Goal: Information Seeking & Learning: Learn about a topic

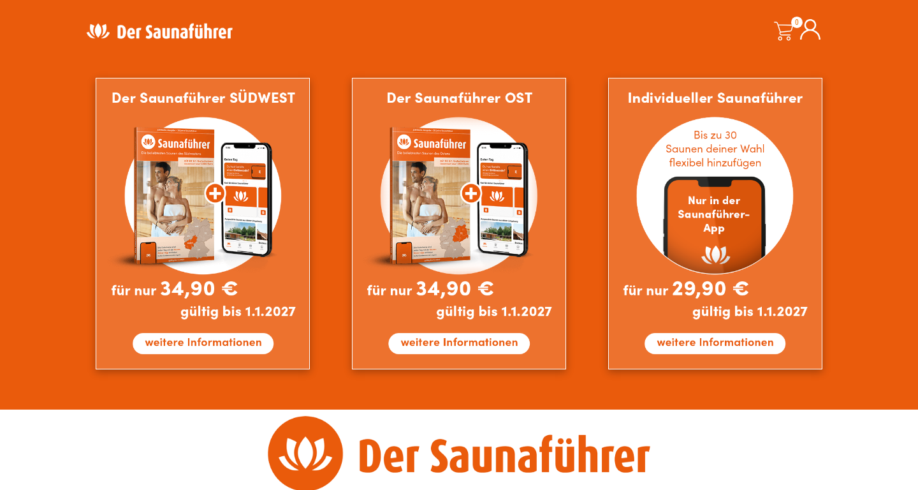
scroll to position [1143, 0]
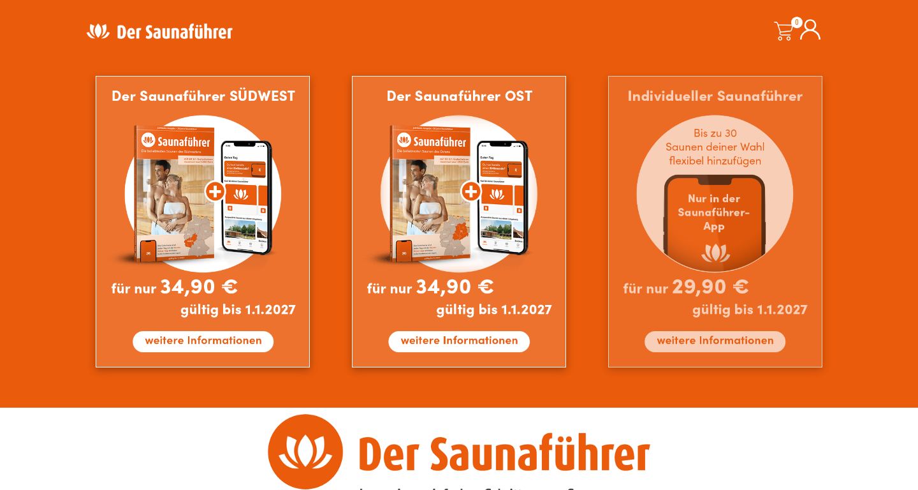
click at [707, 265] on img at bounding box center [715, 221] width 214 height 291
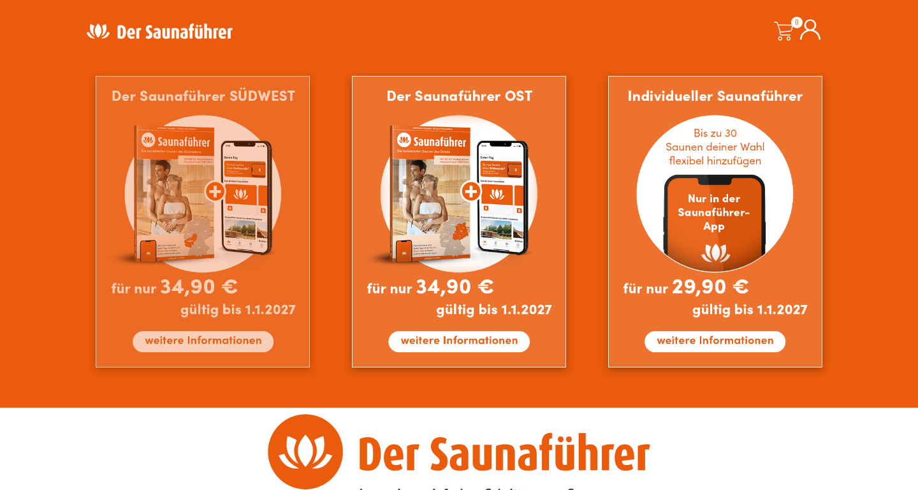
click at [263, 208] on img at bounding box center [203, 221] width 214 height 291
click at [250, 222] on img at bounding box center [203, 221] width 214 height 291
click at [233, 217] on img at bounding box center [203, 221] width 214 height 291
click at [210, 193] on img at bounding box center [203, 221] width 214 height 291
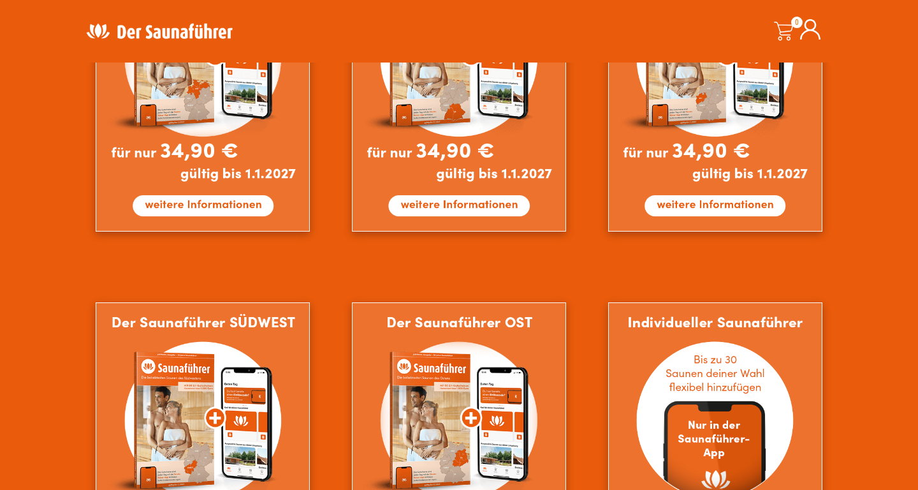
scroll to position [914, 0]
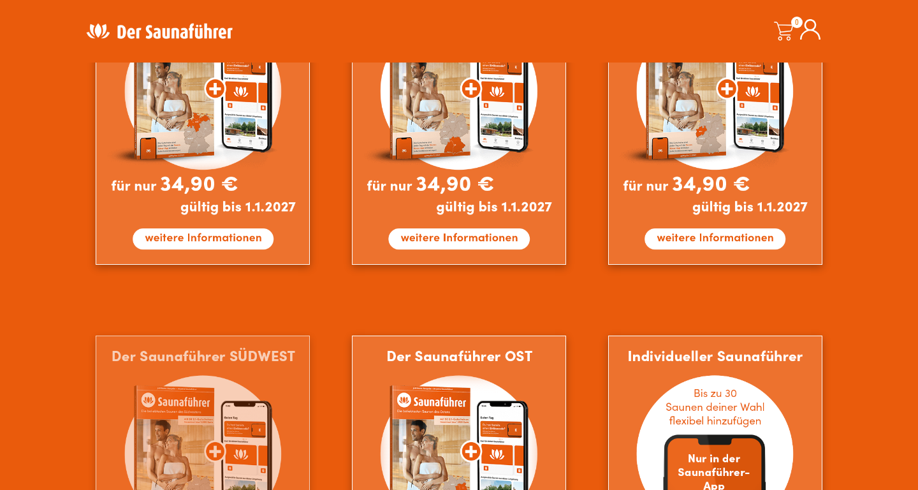
scroll to position [918, 0]
click at [279, 391] on img at bounding box center [203, 480] width 214 height 291
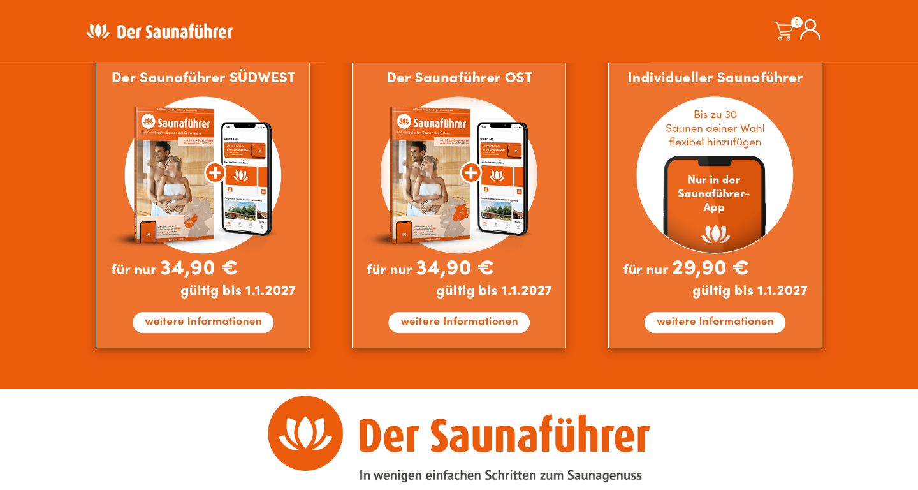
scroll to position [1244, 0]
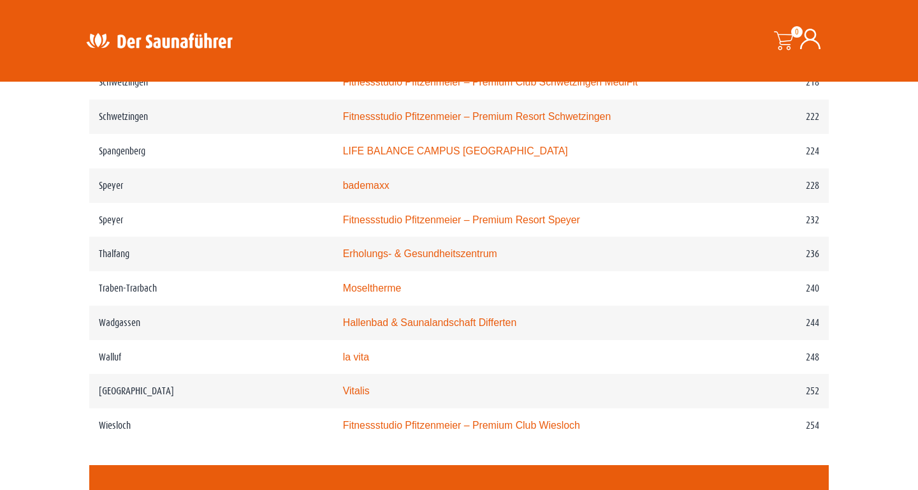
scroll to position [2515, 0]
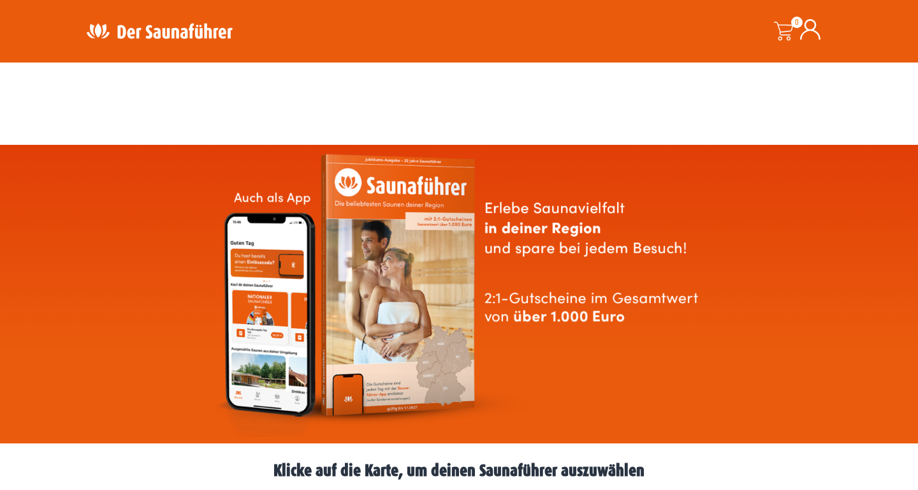
scroll to position [1254, 0]
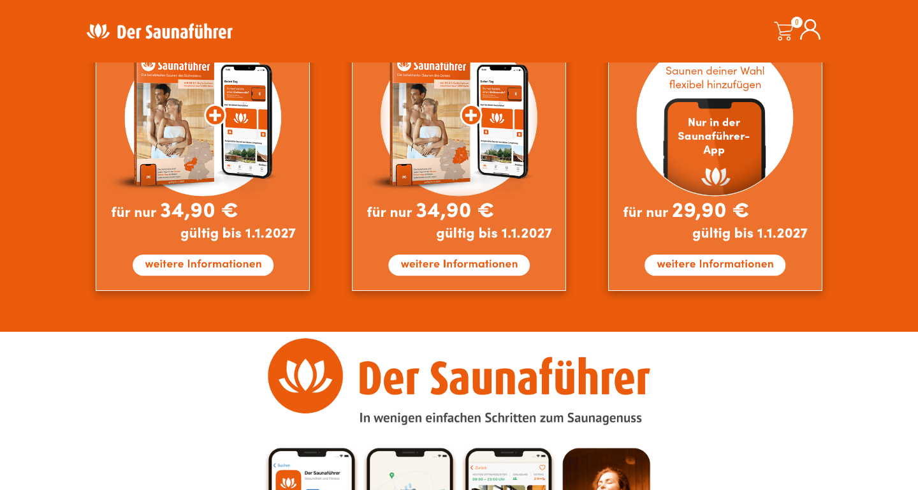
drag, startPoint x: 910, startPoint y: 252, endPoint x: 916, endPoint y: 208, distance: 44.4
click at [916, 208] on html "Kostenloser Versand in ganz Deutschland - im 20. Jahr für dich da - Sichere Bez…" at bounding box center [459, 306] width 918 height 3120
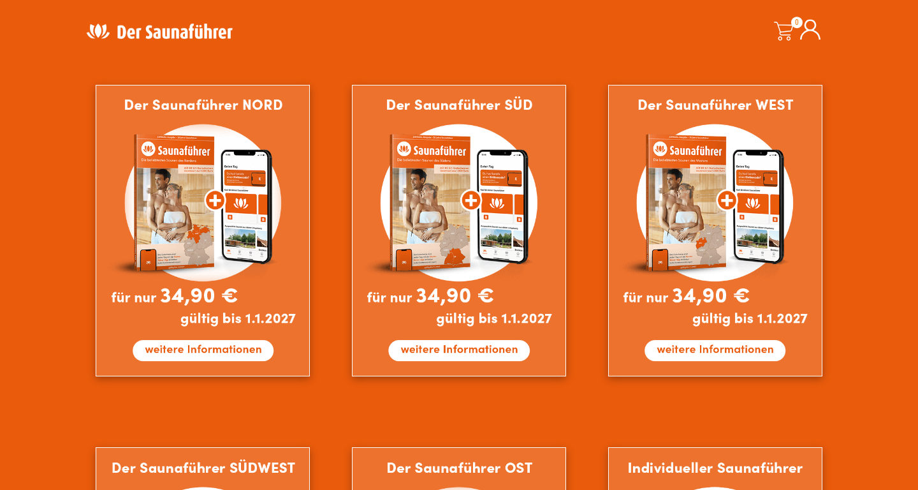
scroll to position [809, 0]
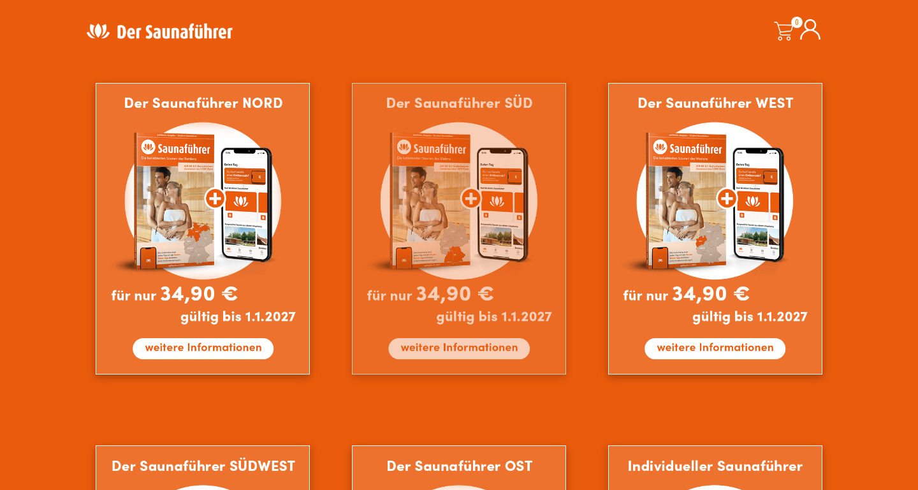
click at [452, 250] on img at bounding box center [459, 228] width 214 height 291
click at [451, 250] on img at bounding box center [459, 228] width 214 height 291
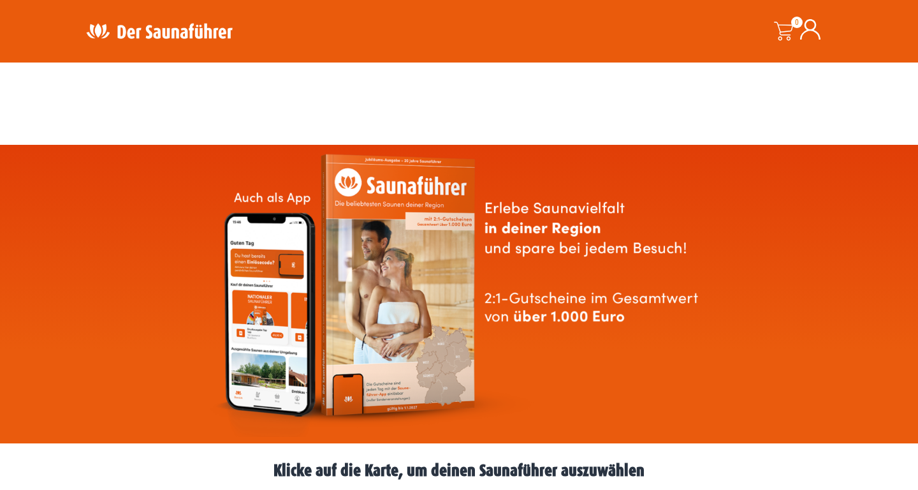
scroll to position [809, 0]
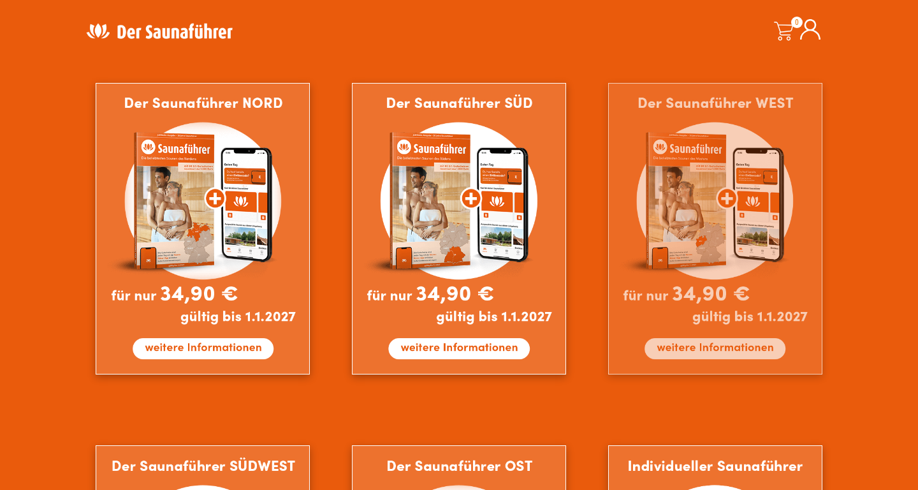
click at [767, 194] on img at bounding box center [715, 228] width 214 height 291
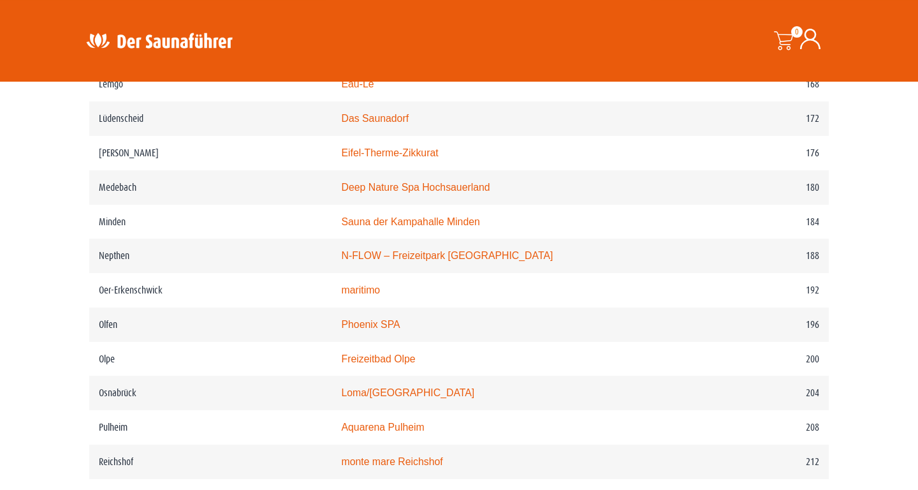
scroll to position [1963, 0]
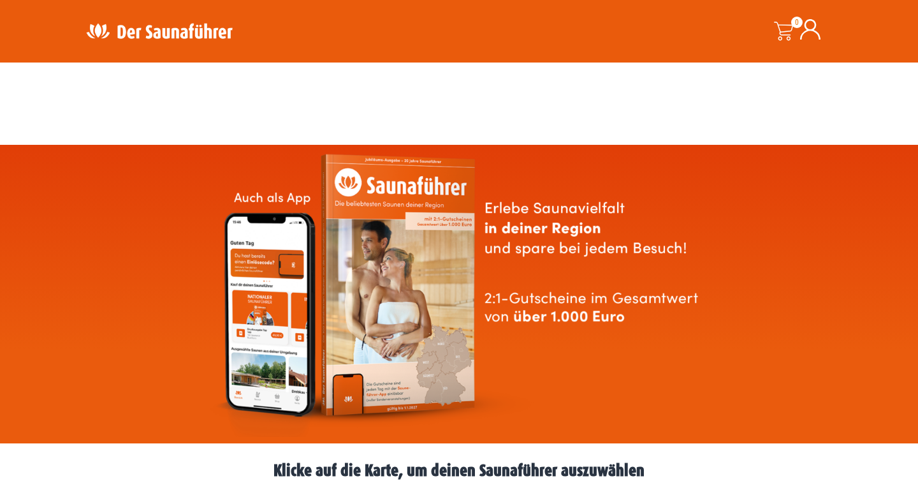
scroll to position [809, 0]
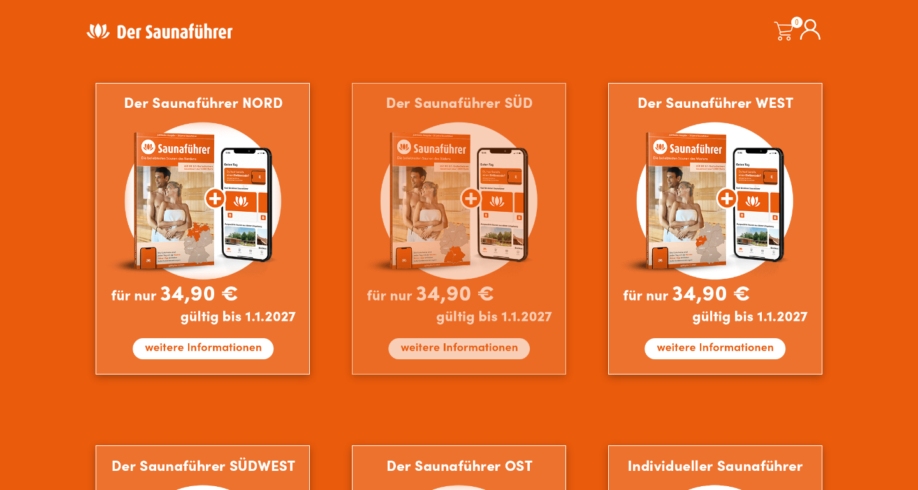
click at [483, 207] on img at bounding box center [459, 228] width 214 height 291
click at [483, 204] on img at bounding box center [459, 228] width 214 height 291
click at [483, 205] on img at bounding box center [459, 228] width 214 height 291
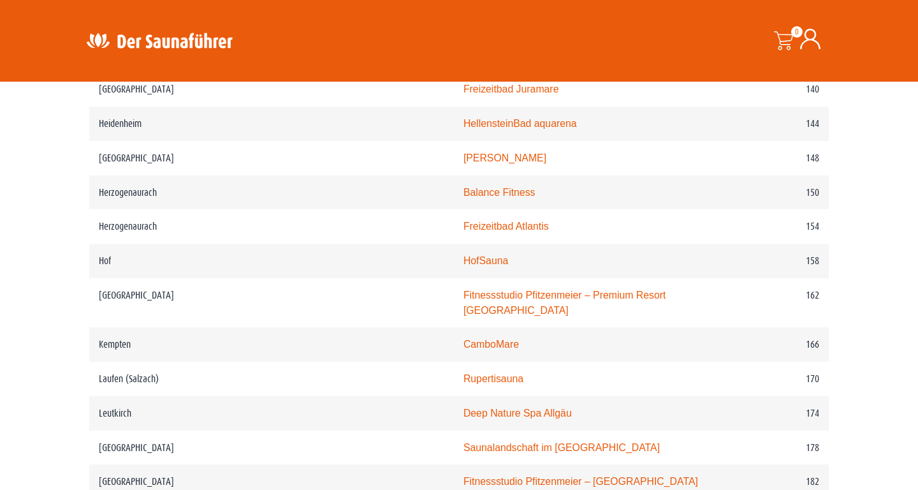
scroll to position [1785, 0]
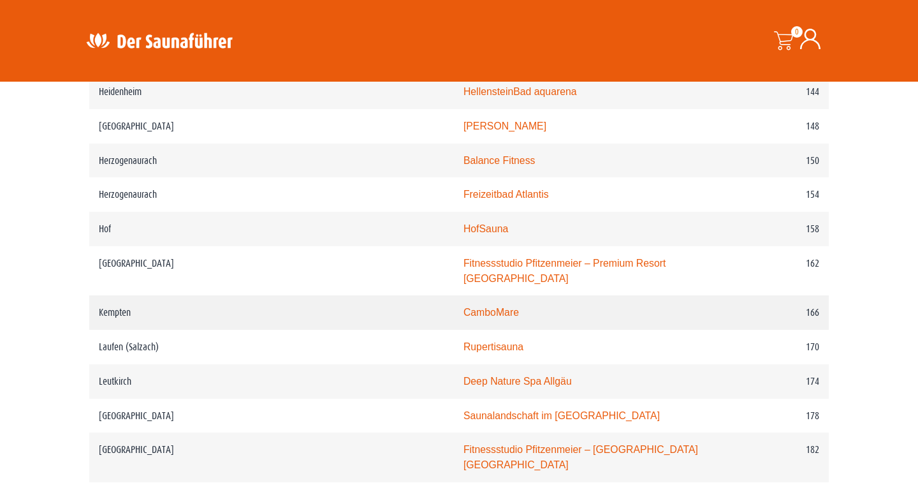
click at [463, 317] on link "CamboMare" at bounding box center [490, 312] width 55 height 11
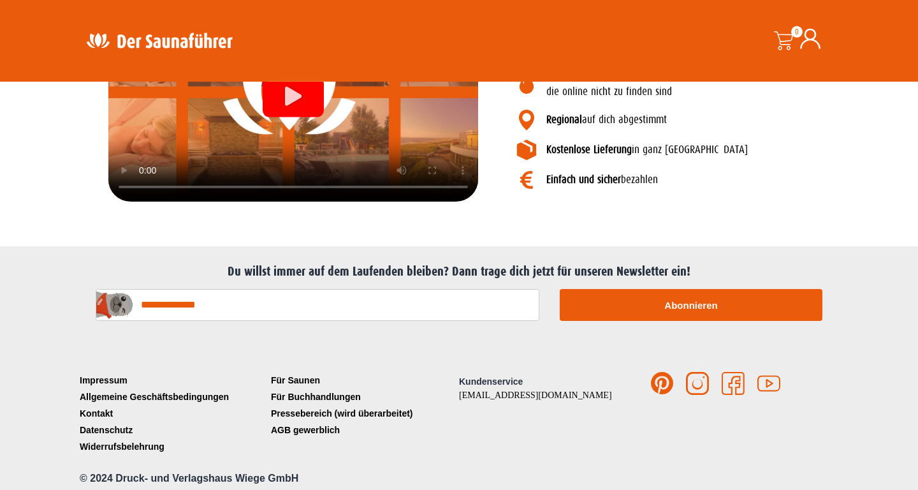
scroll to position [1636, 0]
